Goal: Subscribe to service/newsletter

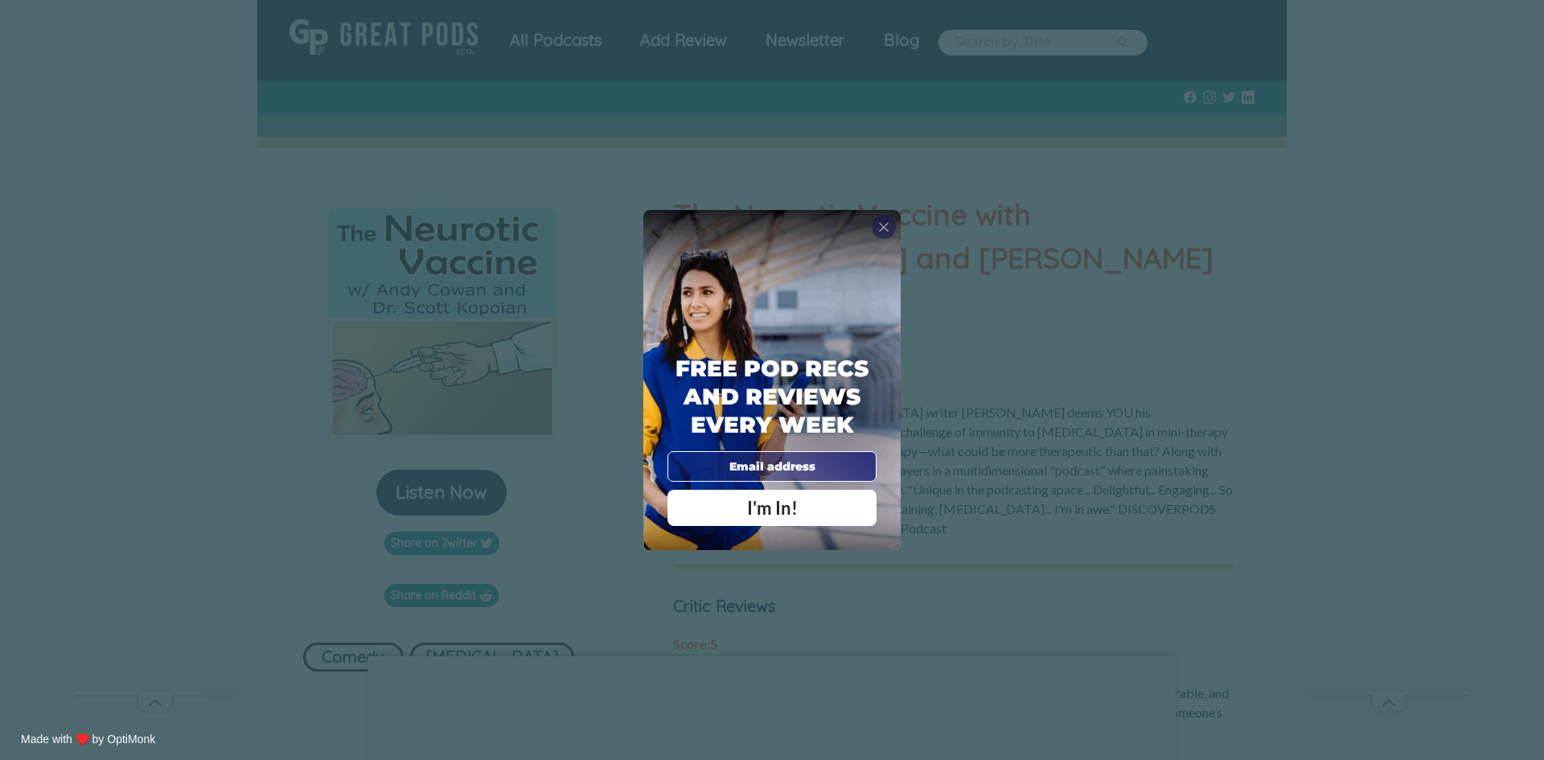
click at [741, 472] on input "email" at bounding box center [772, 466] width 209 height 31
type input "[EMAIL_ADDRESS][DOMAIN_NAME]"
click at [774, 511] on span "I'm In!" at bounding box center [772, 508] width 51 height 22
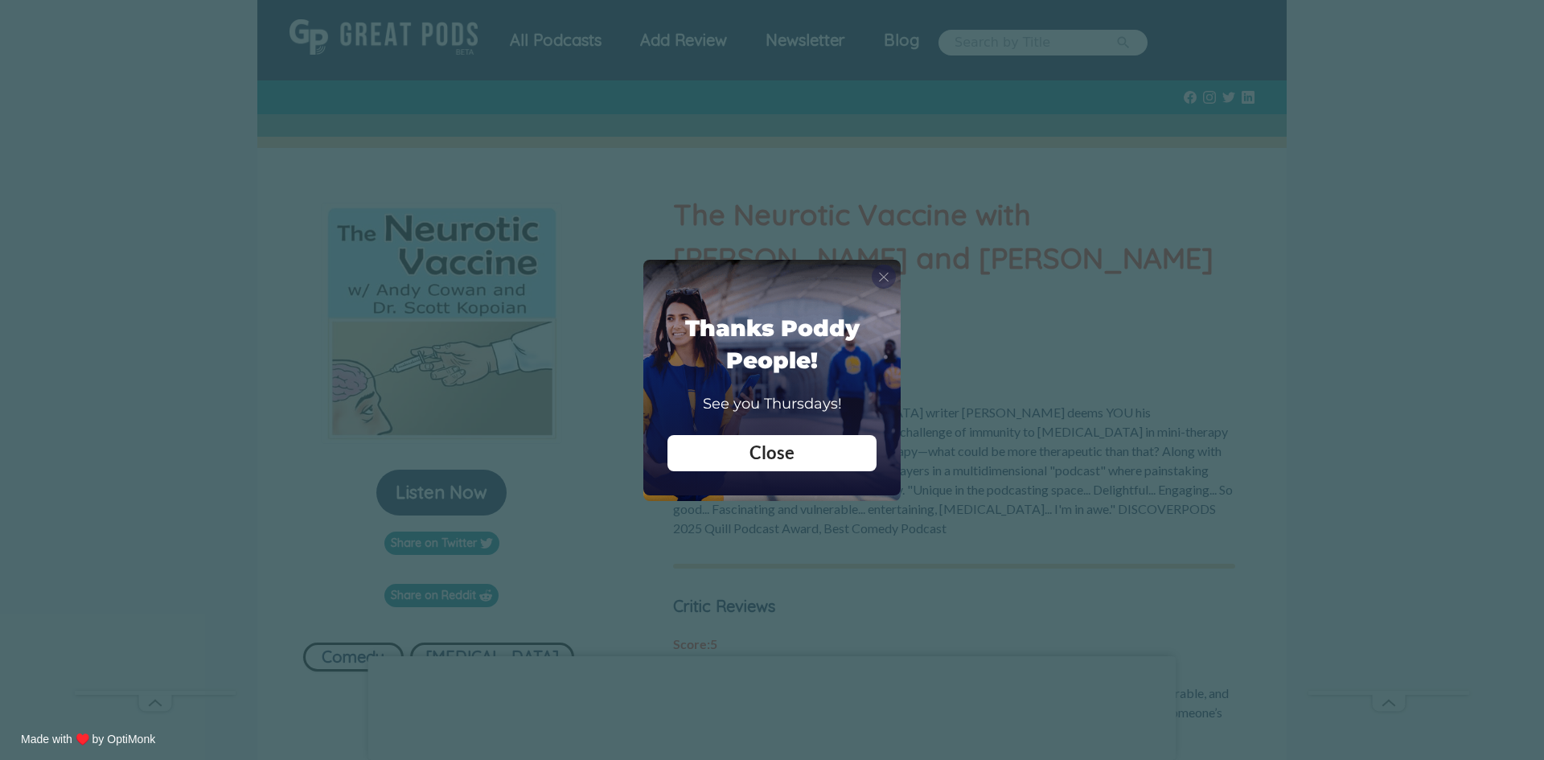
click at [885, 266] on div "X" at bounding box center [884, 277] width 24 height 24
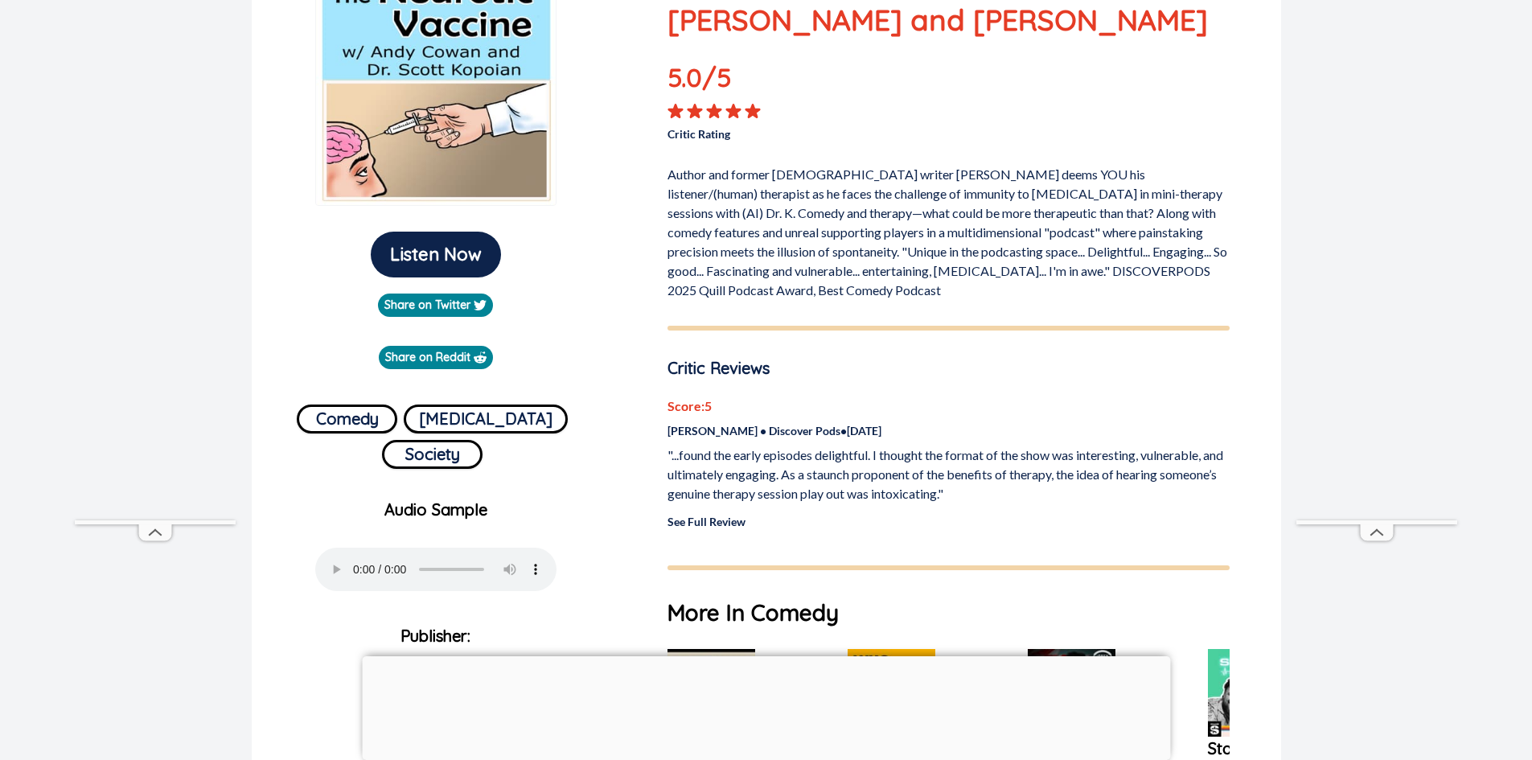
scroll to position [241, 0]
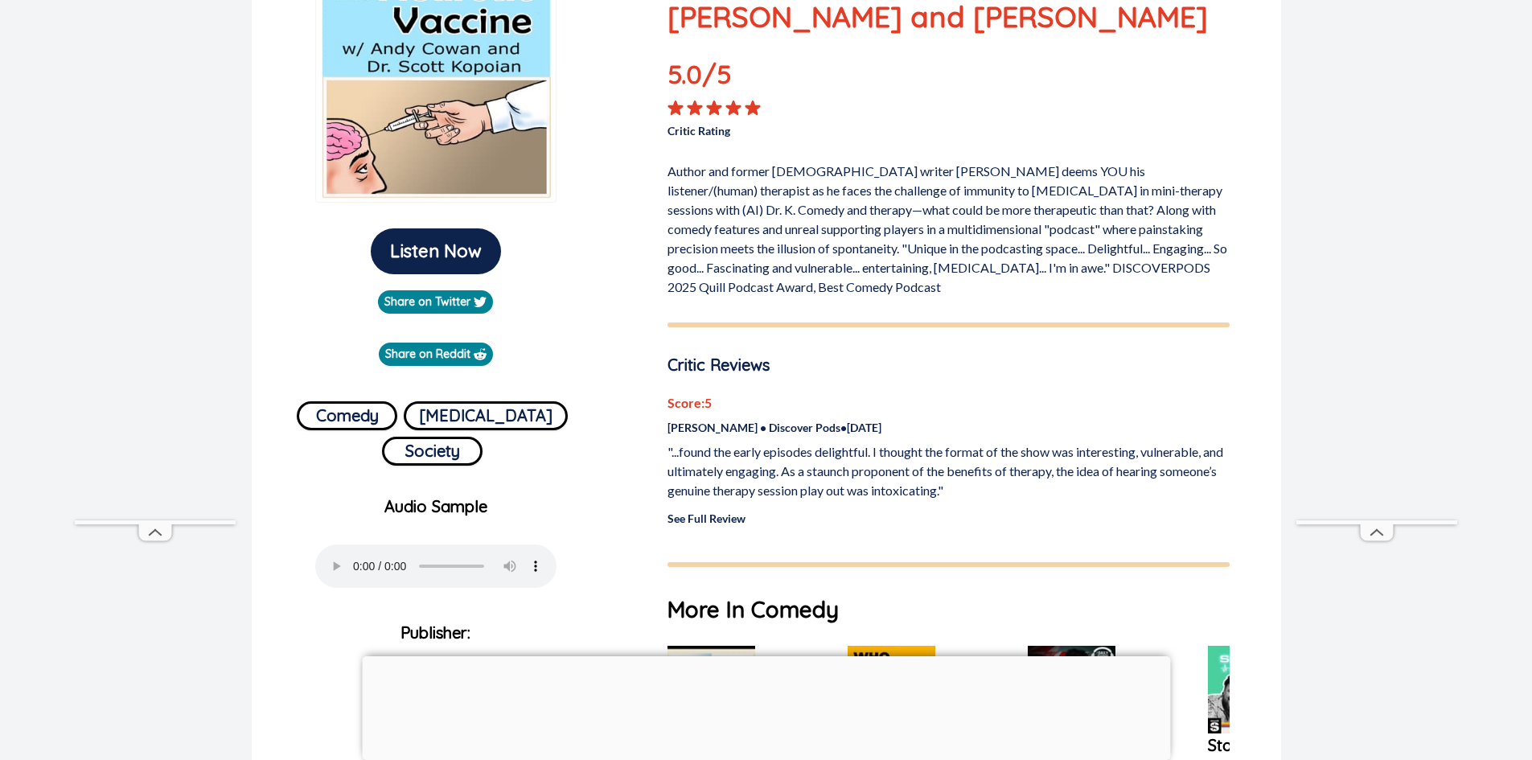
click at [726, 512] on link "See Full Review" at bounding box center [707, 519] width 78 height 14
